Goal: Task Accomplishment & Management: Use online tool/utility

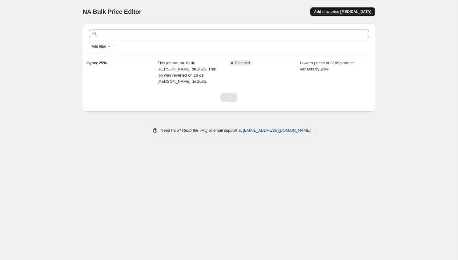
click at [331, 12] on span "Add new price [MEDICAL_DATA]" at bounding box center [342, 11] width 57 height 5
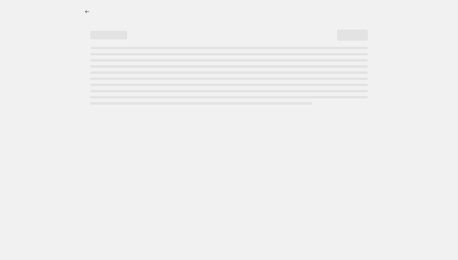
select select "percentage"
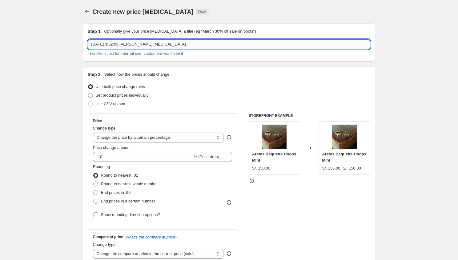
click at [274, 39] on input "25 sep 2025, 3:52:03 p.m. Price change job" at bounding box center [229, 44] width 282 height 10
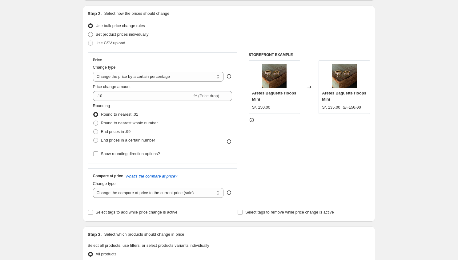
scroll to position [67, 0]
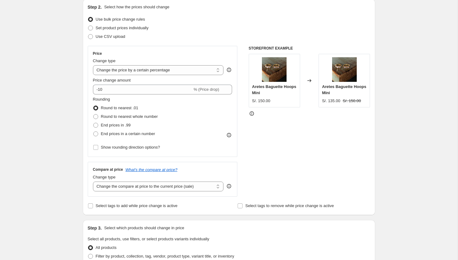
type input "25% Shopping Days"
click at [139, 84] on div "Price change amount -10 % (Price drop)" at bounding box center [162, 85] width 139 height 17
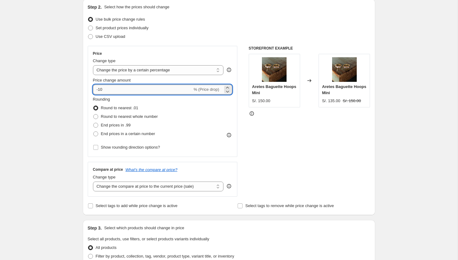
click at [138, 86] on input "-10" at bounding box center [142, 90] width 99 height 10
click at [119, 92] on input "-10" at bounding box center [142, 90] width 99 height 10
type input "-1"
type input "-25"
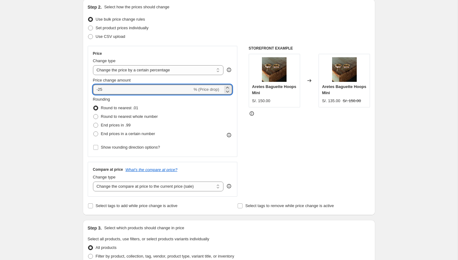
click at [42, 108] on div "Create new price change job. This page is ready Create new price change job Dra…" at bounding box center [229, 240] width 458 height 615
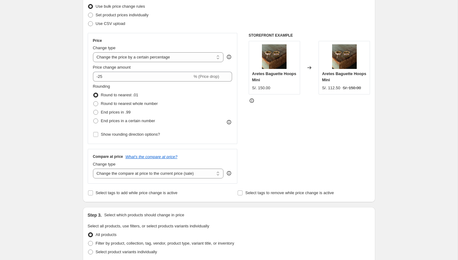
scroll to position [81, 0]
click at [97, 105] on span at bounding box center [95, 103] width 5 height 5
click at [94, 101] on input "Round to nearest whole number" at bounding box center [93, 101] width 0 height 0
radio input "true"
click at [96, 96] on span at bounding box center [95, 94] width 5 height 5
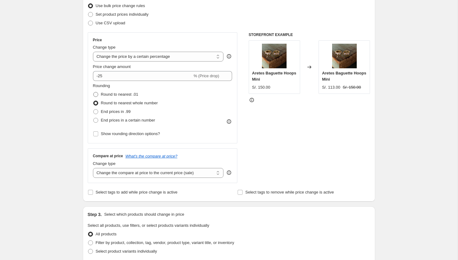
click at [94, 92] on input "Round to nearest .01" at bounding box center [93, 92] width 0 height 0
radio input "true"
click at [68, 112] on div "Create new price change job. This page is ready Create new price change job Dra…" at bounding box center [229, 226] width 458 height 615
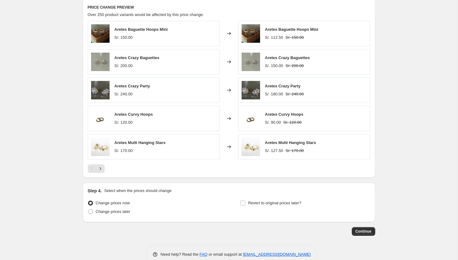
scroll to position [355, 0]
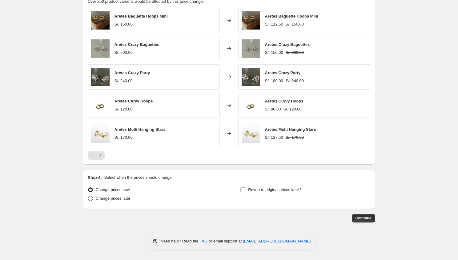
click at [116, 198] on span "Change prices later" at bounding box center [113, 198] width 35 height 5
click at [88, 196] on input "Change prices later" at bounding box center [88, 196] width 0 height 0
radio input "true"
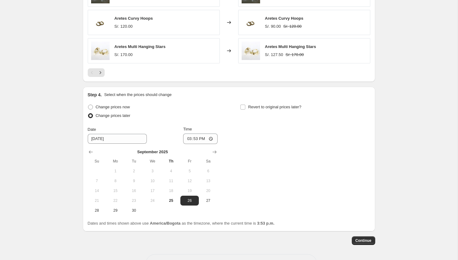
scroll to position [460, 0]
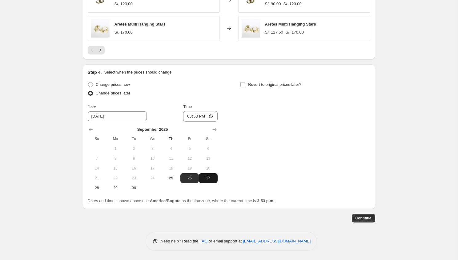
click at [206, 180] on span "27" at bounding box center [208, 178] width 14 height 5
type input "9/27/2025"
click at [192, 115] on input "15:53" at bounding box center [200, 116] width 34 height 10
click at [185, 116] on input "15:53" at bounding box center [200, 116] width 34 height 10
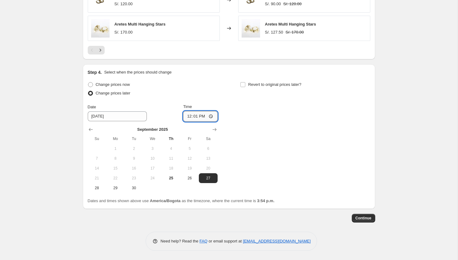
type input "00:01"
click at [240, 118] on div "Change prices now Change prices later Date 9/27/2025 Time 00:01 September 2025 …" at bounding box center [229, 136] width 282 height 113
click at [244, 86] on input "Revert to original prices later?" at bounding box center [242, 84] width 5 height 5
checkbox input "true"
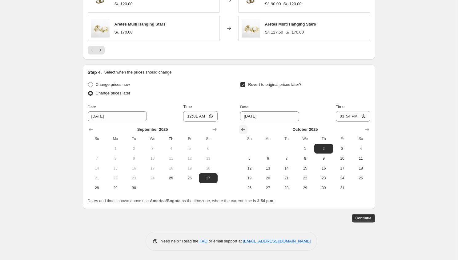
click at [243, 128] on icon "Show previous month, September 2025" at bounding box center [243, 129] width 6 height 6
click at [255, 187] on span "28" at bounding box center [249, 188] width 14 height 5
type input "9/28/2025"
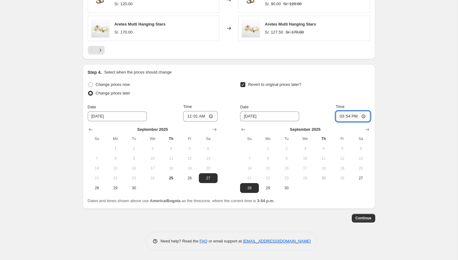
click at [338, 117] on input "15:54" at bounding box center [353, 116] width 34 height 10
click at [344, 116] on input "23:54" at bounding box center [353, 116] width 34 height 10
type input "23:59"
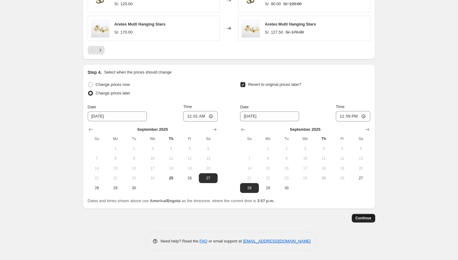
click at [367, 221] on button "Continue" at bounding box center [363, 218] width 23 height 9
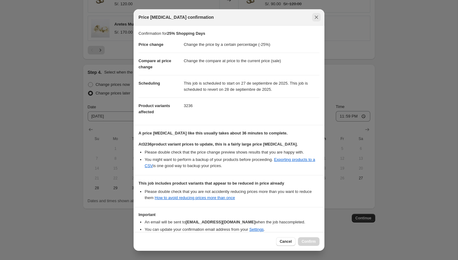
click at [315, 18] on icon "Close" at bounding box center [316, 17] width 3 height 3
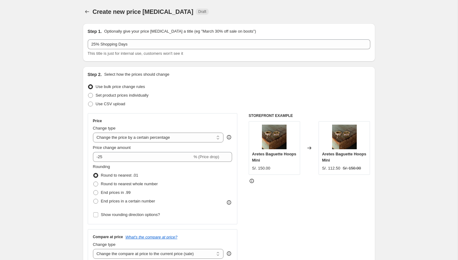
scroll to position [460, 0]
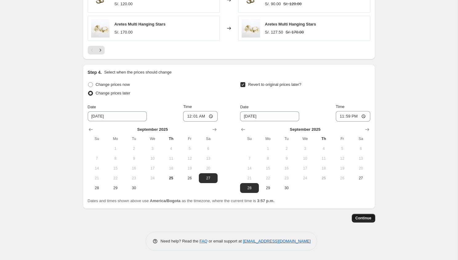
click at [359, 218] on span "Continue" at bounding box center [363, 218] width 16 height 5
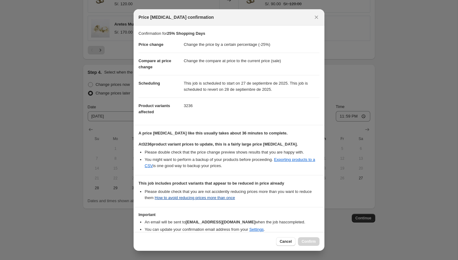
scroll to position [32, 0]
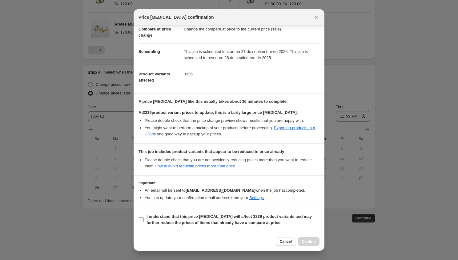
click at [143, 218] on input "I understand that this price change job will affect 3236 product variants and m…" at bounding box center [141, 219] width 5 height 5
checkbox input "true"
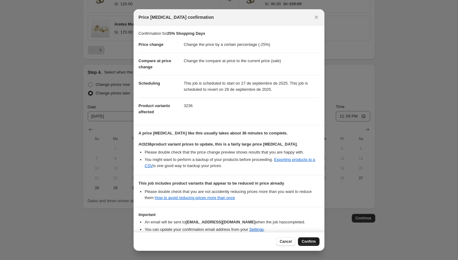
click at [311, 240] on span "Confirm" at bounding box center [309, 241] width 14 height 5
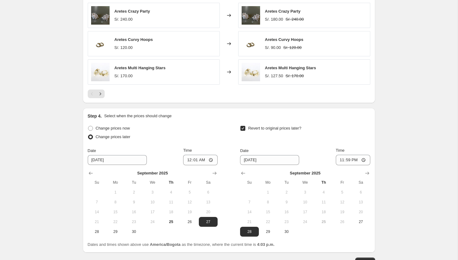
scroll to position [504, 0]
